Goal: Task Accomplishment & Management: Use online tool/utility

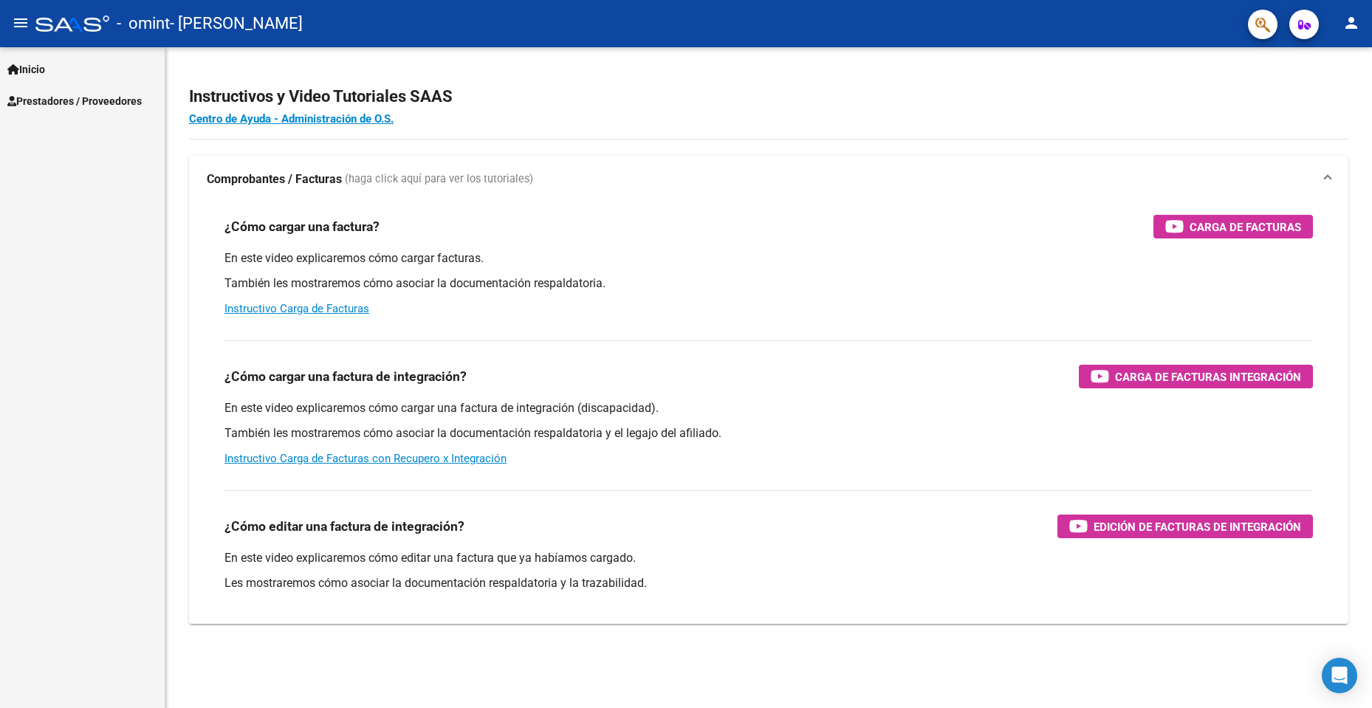
click at [1344, 18] on mat-icon "person" at bounding box center [1351, 23] width 18 height 18
click at [1310, 92] on button "exit_to_app Salir" at bounding box center [1321, 97] width 90 height 35
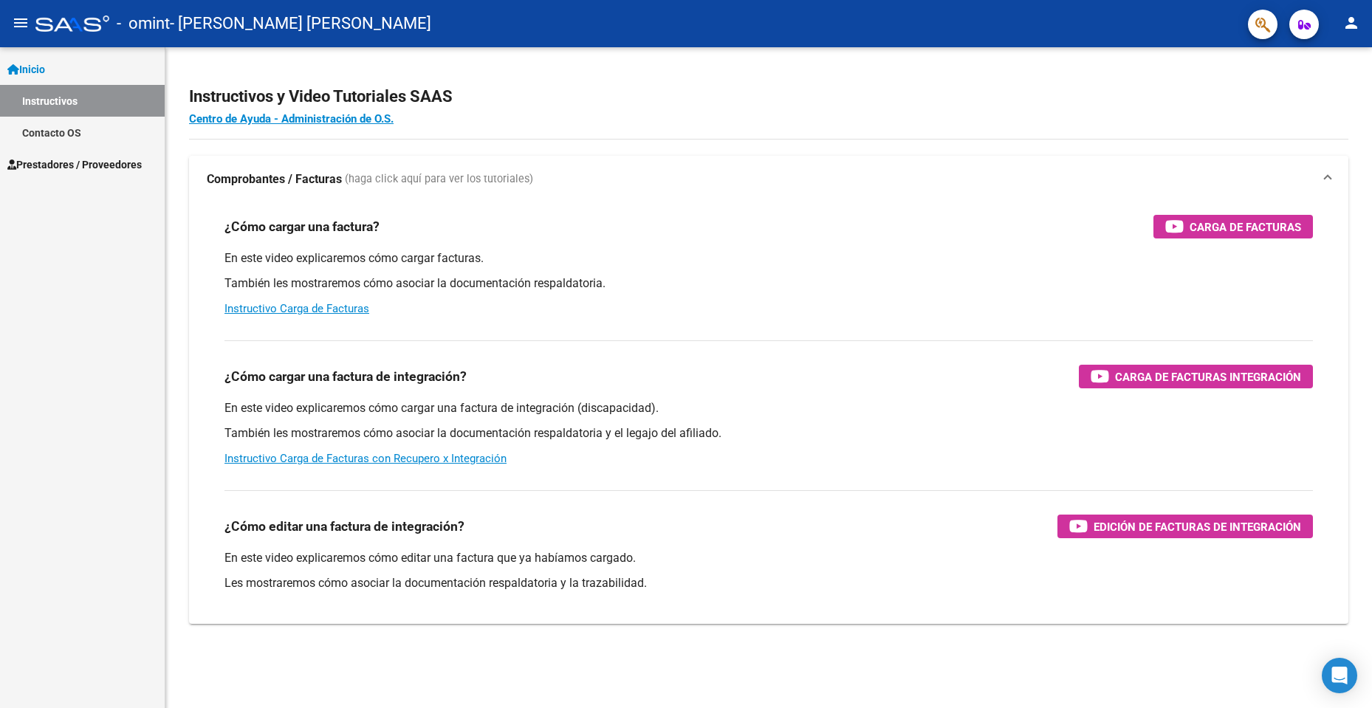
click at [92, 171] on span "Prestadores / Proveedores" at bounding box center [74, 164] width 134 height 16
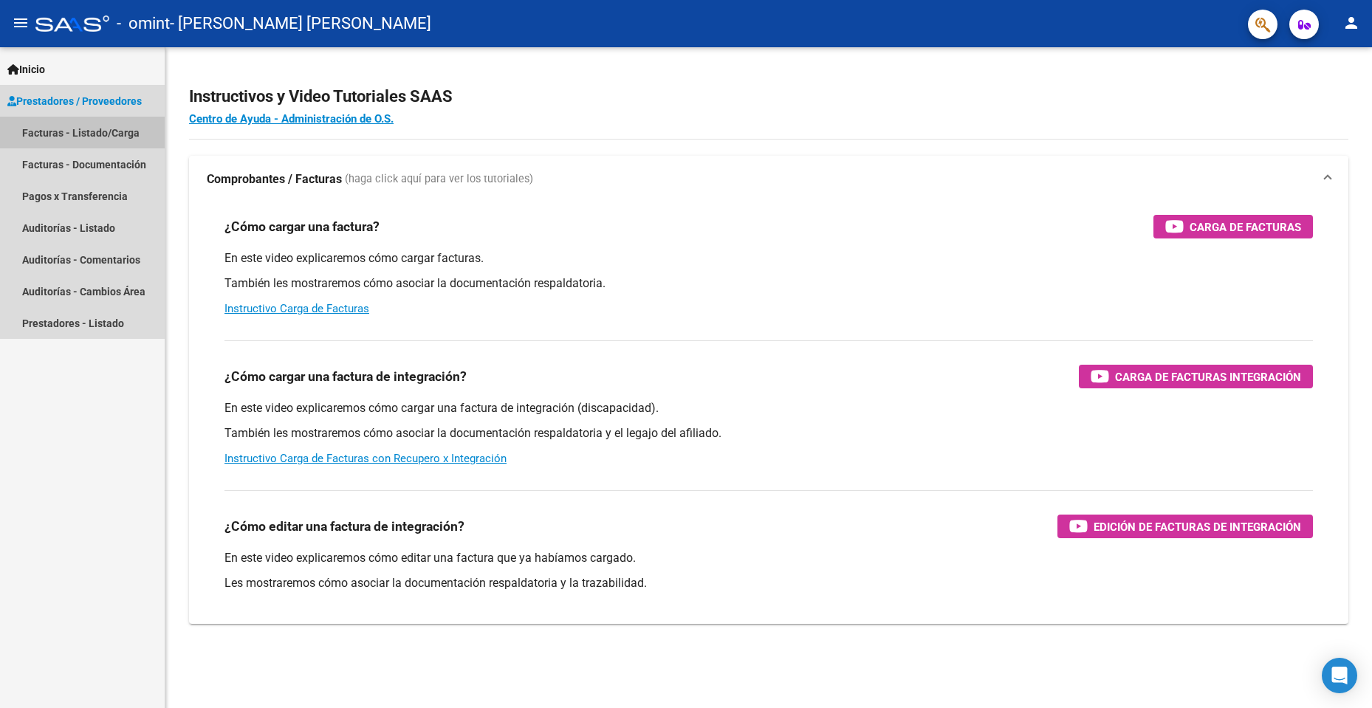
click at [79, 119] on link "Facturas - Listado/Carga" at bounding box center [82, 133] width 165 height 32
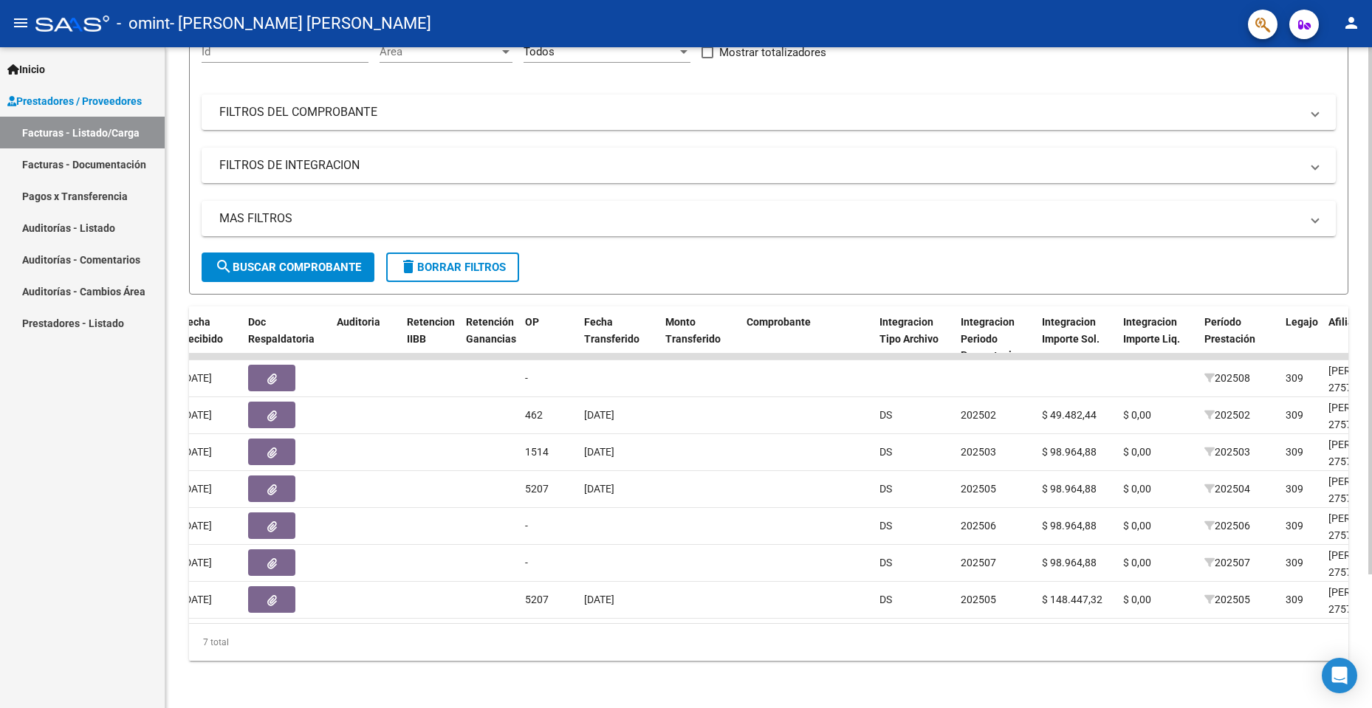
scroll to position [0, 912]
